Goal: Task Accomplishment & Management: Use online tool/utility

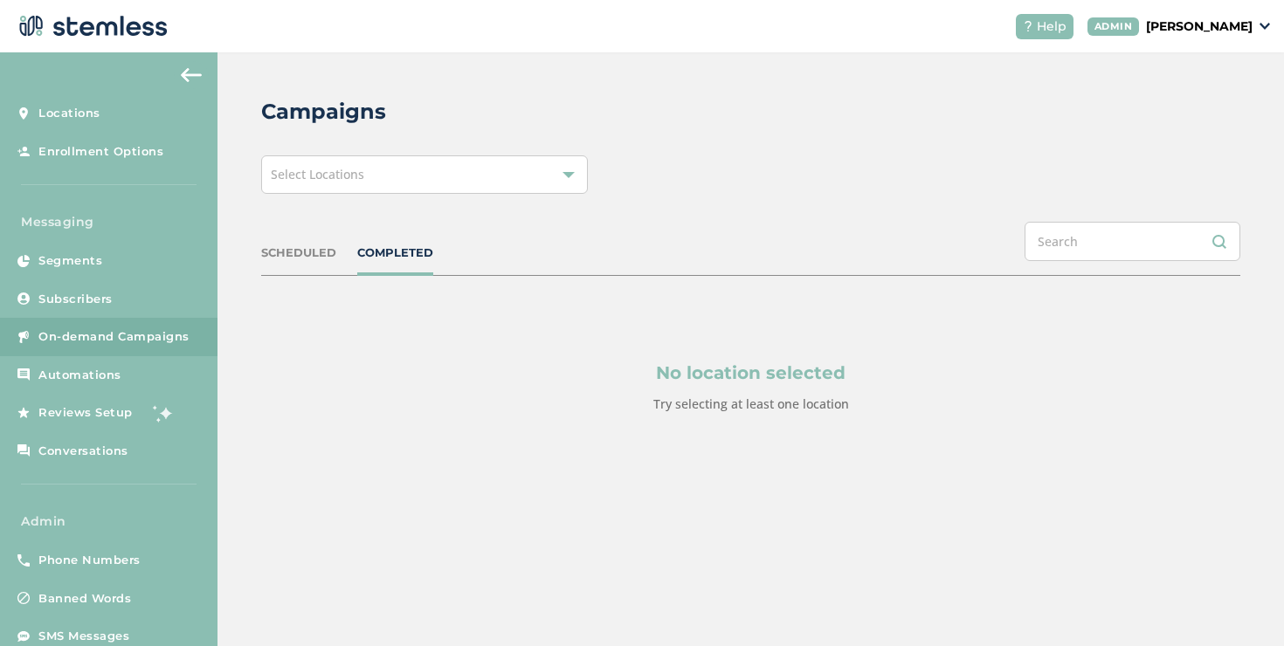
click at [301, 204] on div "Campaigns Select Locations SCHEDULED COMPLETED No location selected Try selecti…" at bounding box center [750, 296] width 1066 height 489
click at [301, 199] on div "Campaigns Select Locations SCHEDULED COMPLETED No location selected Try selecti…" at bounding box center [750, 296] width 1066 height 489
click at [305, 190] on div "Select Locations" at bounding box center [424, 174] width 327 height 38
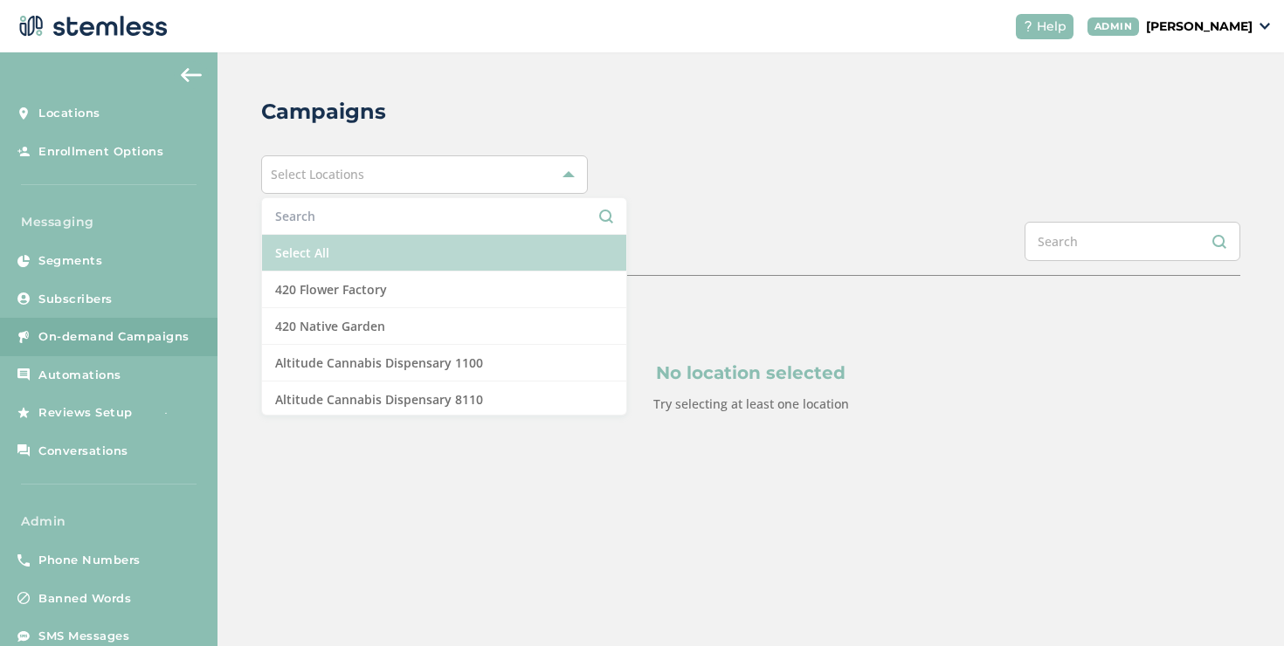
click at [315, 235] on li "Select All" at bounding box center [444, 253] width 364 height 37
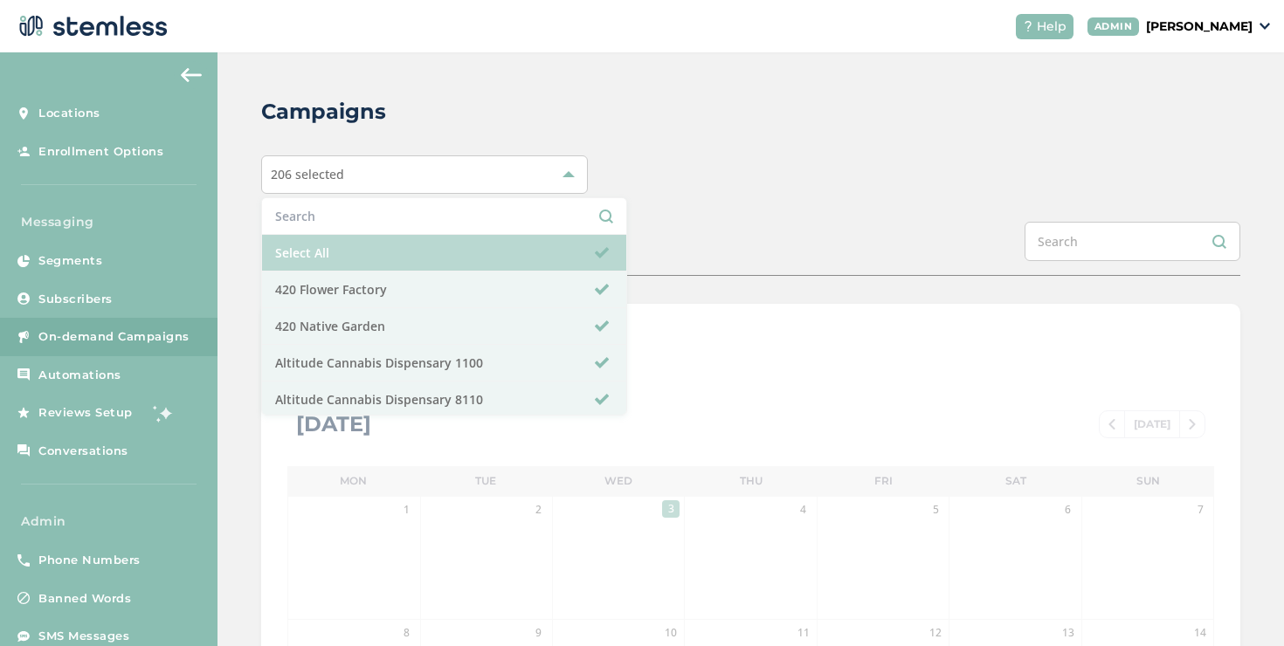
click at [549, 263] on li "Select All" at bounding box center [444, 253] width 364 height 37
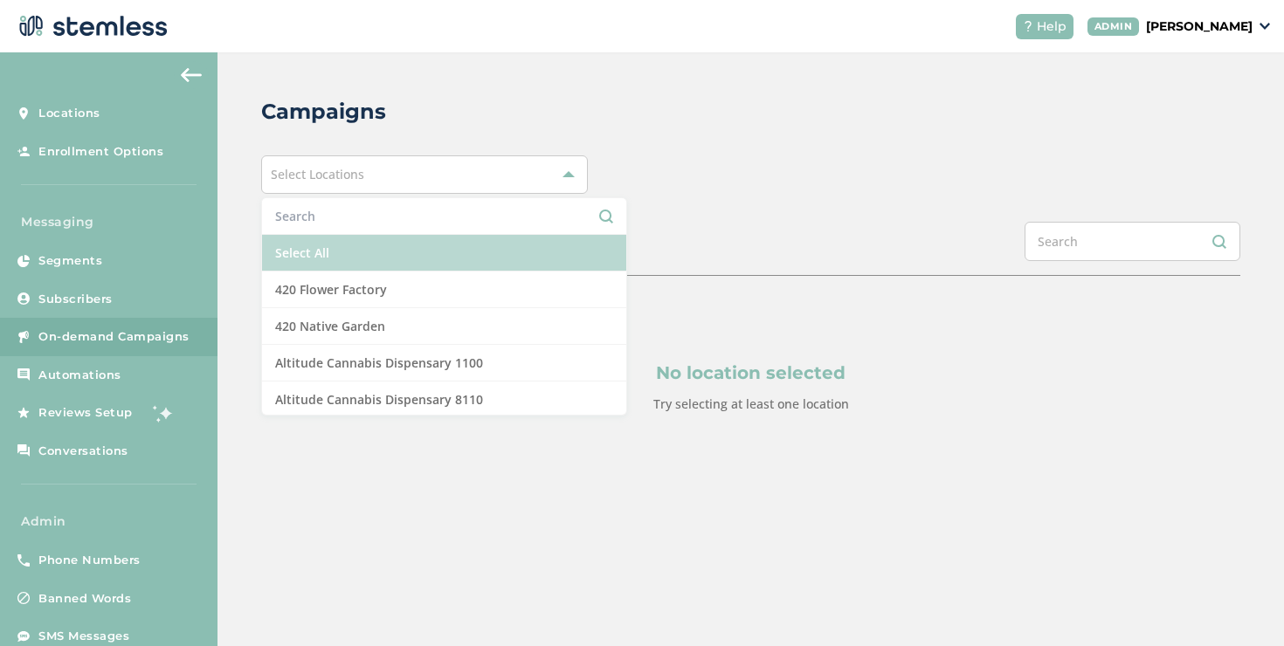
click at [549, 263] on li "Select All" at bounding box center [444, 253] width 364 height 37
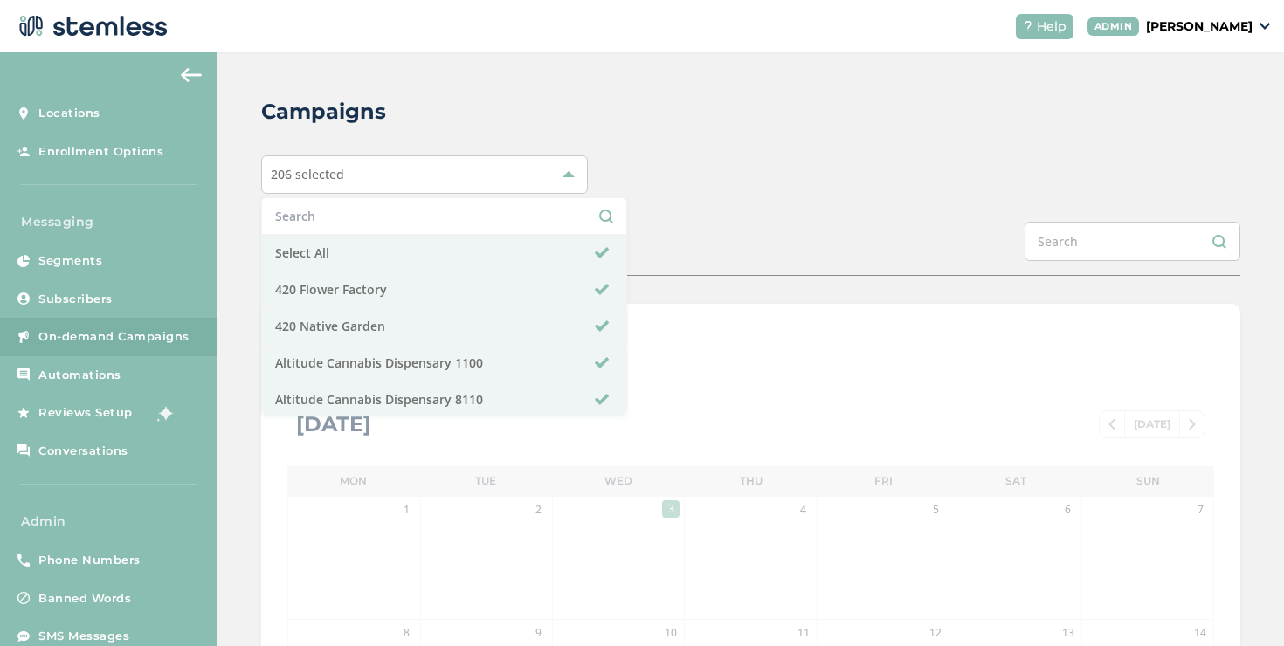
click at [659, 254] on div "SCHEDULED COMPLETED" at bounding box center [750, 249] width 979 height 54
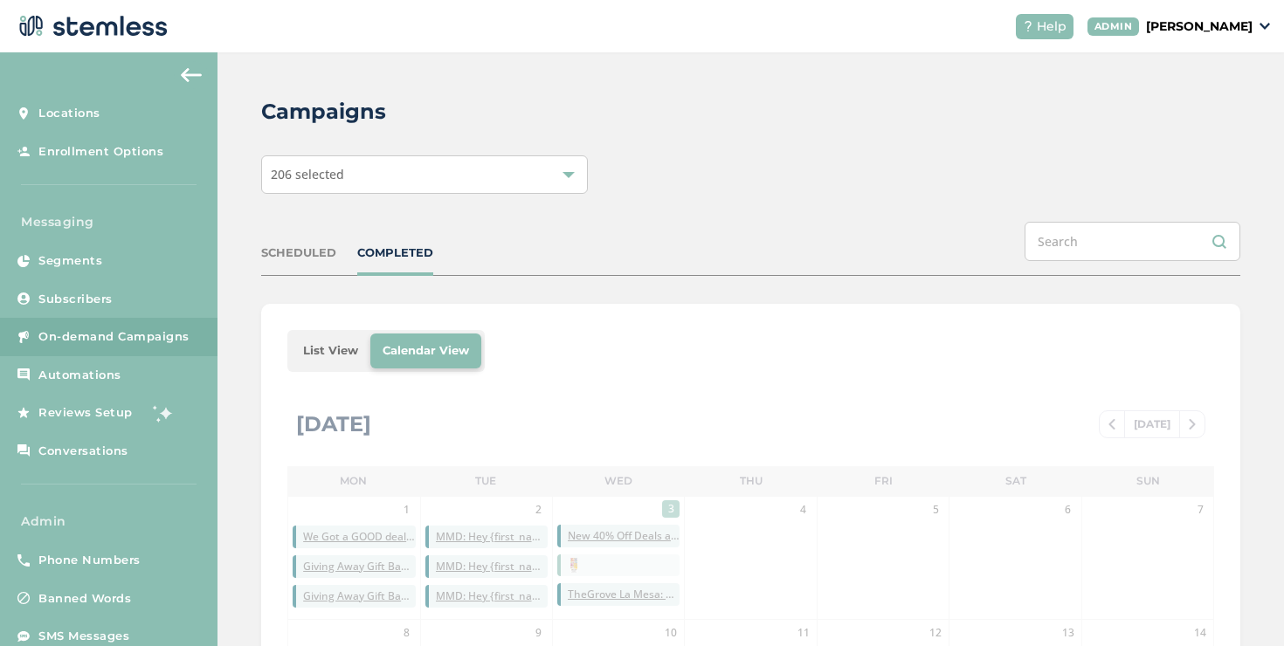
click at [305, 356] on li "List View" at bounding box center [330, 351] width 79 height 35
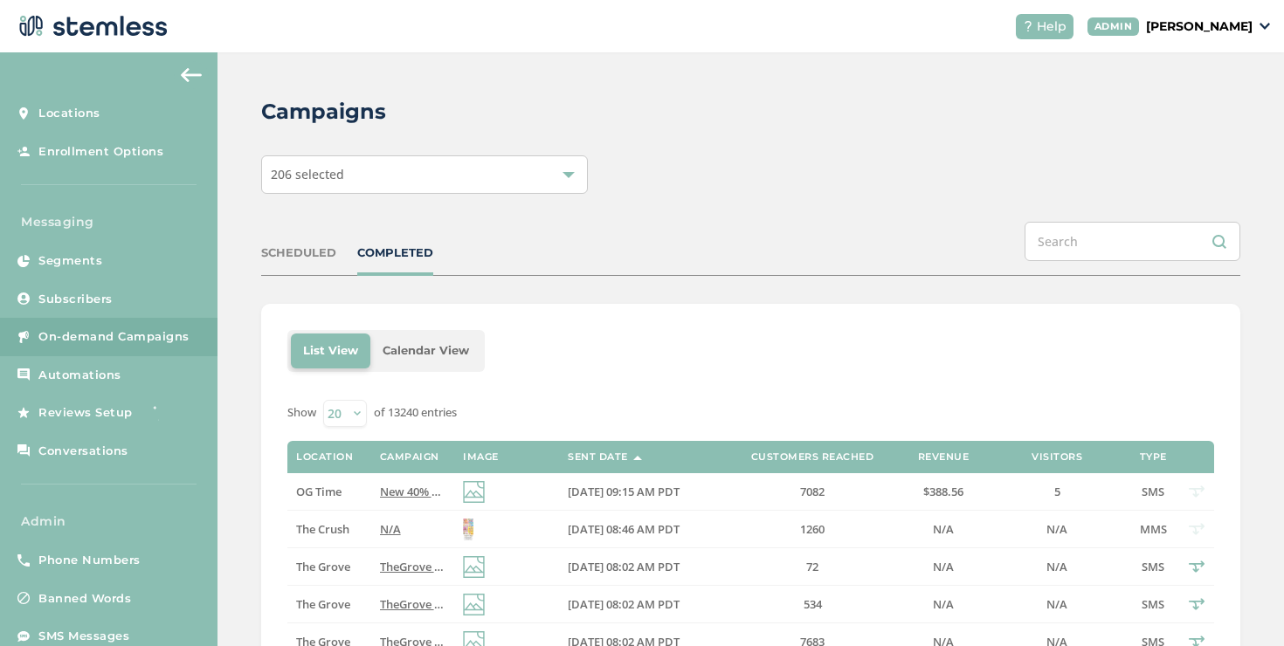
scroll to position [291, 0]
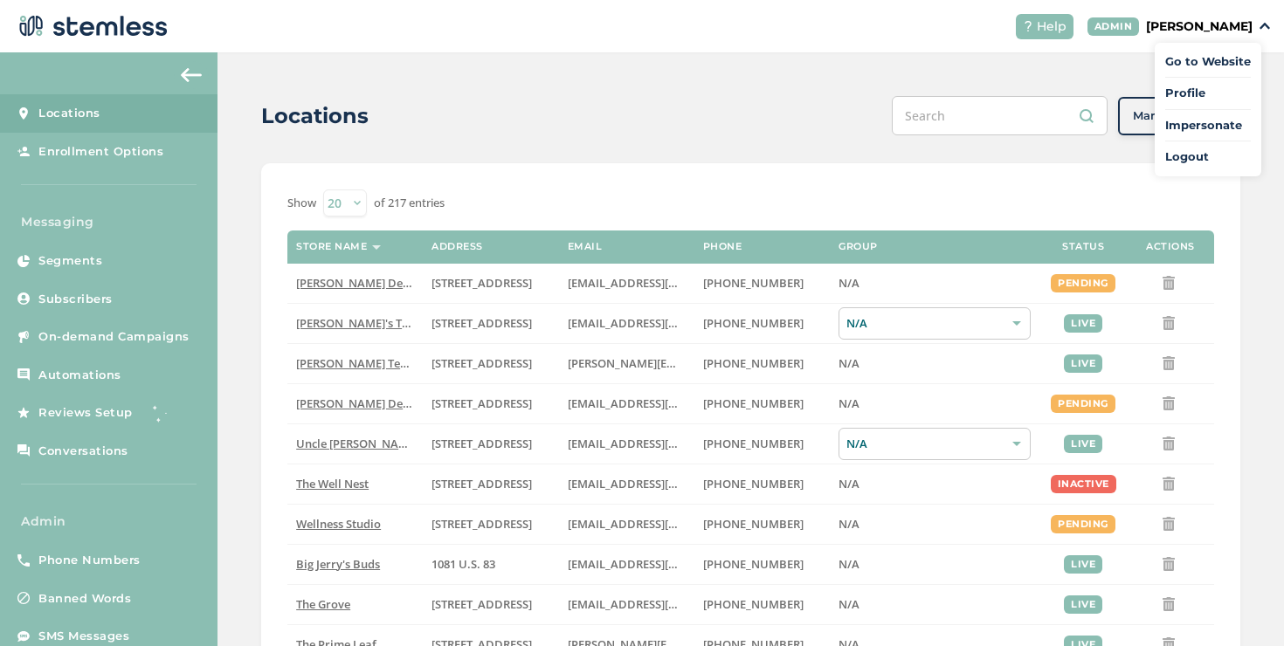
click at [1175, 121] on span "Impersonate" at bounding box center [1208, 125] width 86 height 17
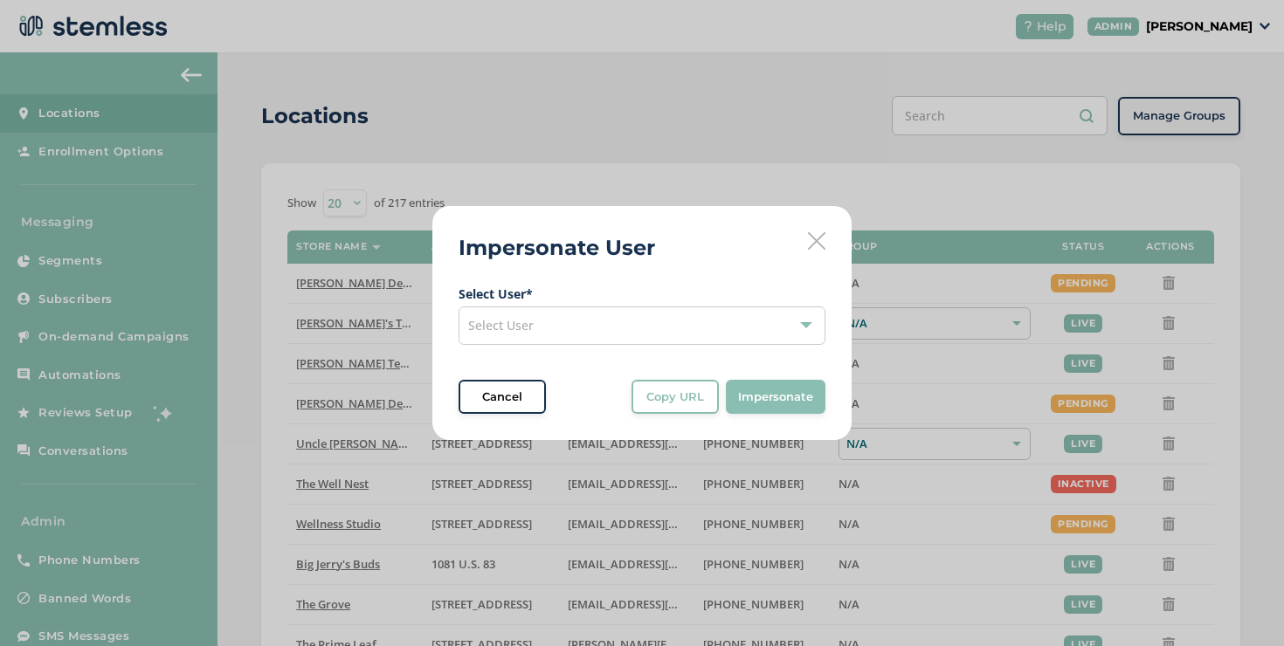
click at [589, 324] on div "Select User" at bounding box center [642, 326] width 367 height 38
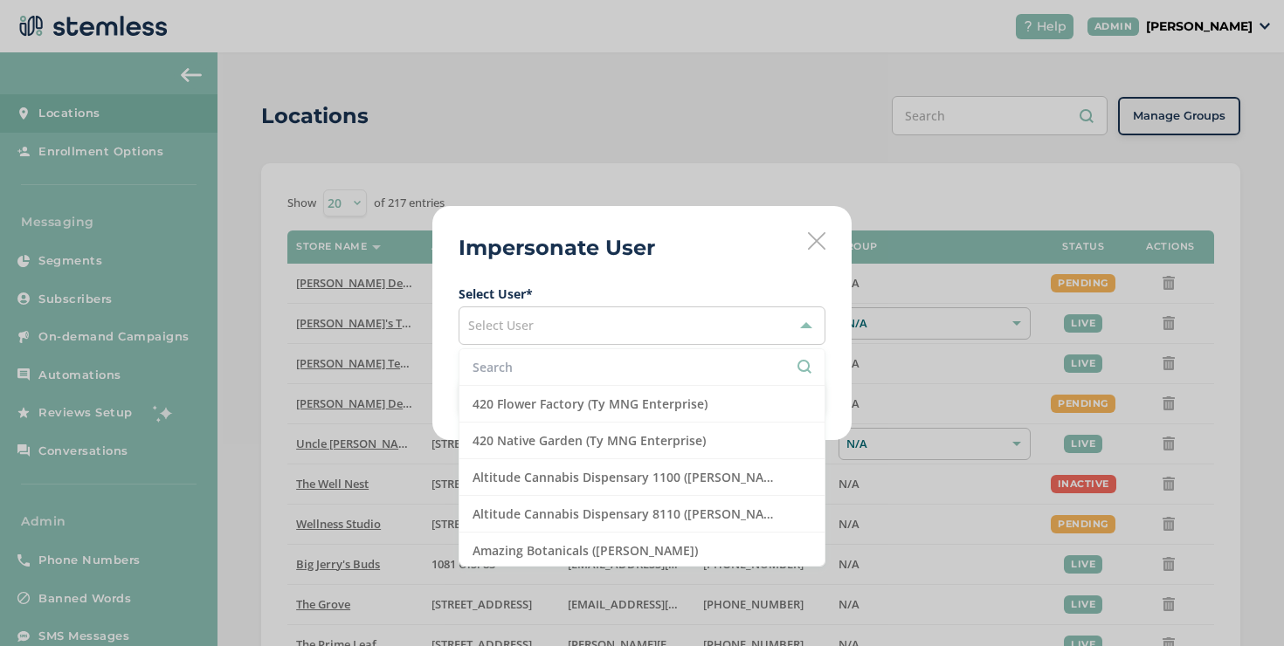
click at [512, 379] on li at bounding box center [641, 367] width 365 height 37
click at [513, 375] on input "text" at bounding box center [642, 367] width 339 height 18
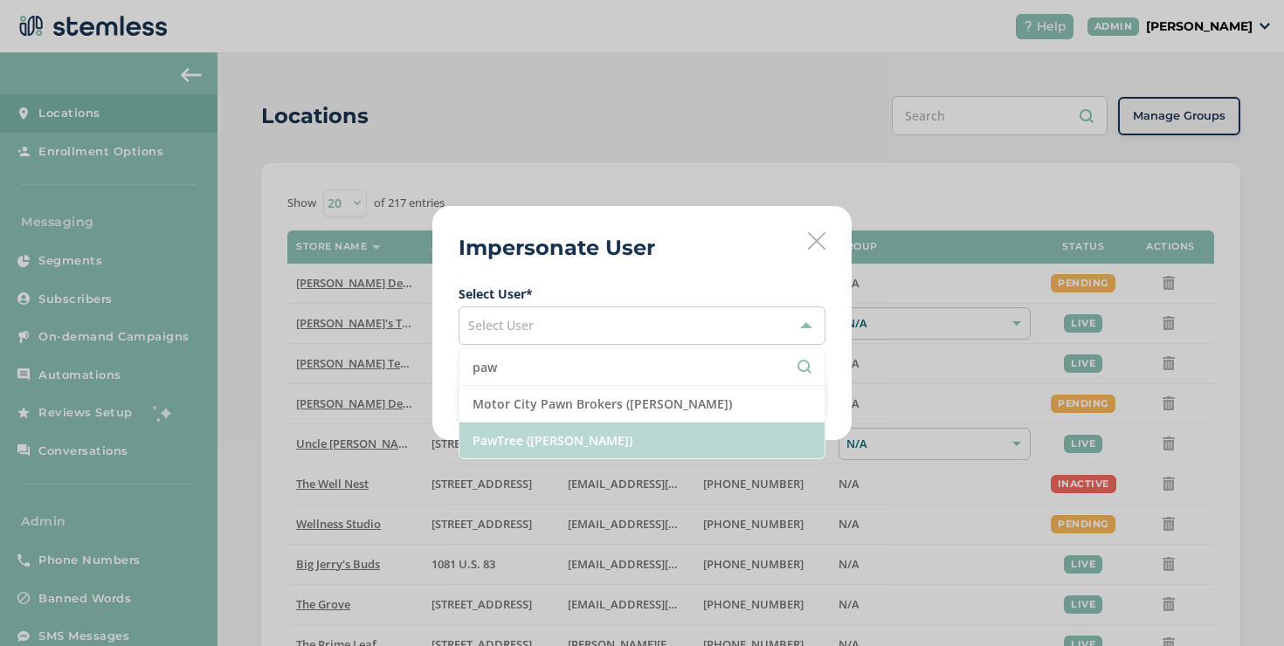
type input "paw"
click at [538, 450] on li "PawTree (Jana Gilmore)" at bounding box center [641, 441] width 365 height 36
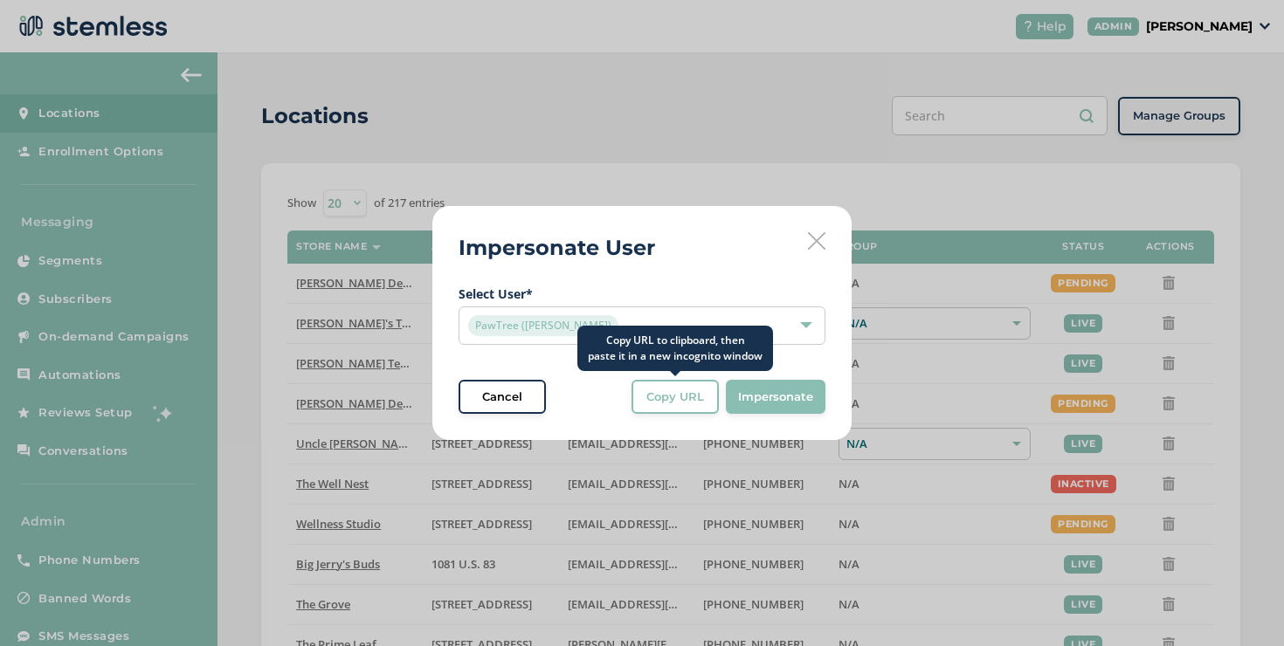
click at [663, 405] on span "Copy URL" at bounding box center [675, 397] width 58 height 17
